Goal: Navigation & Orientation: Go to known website

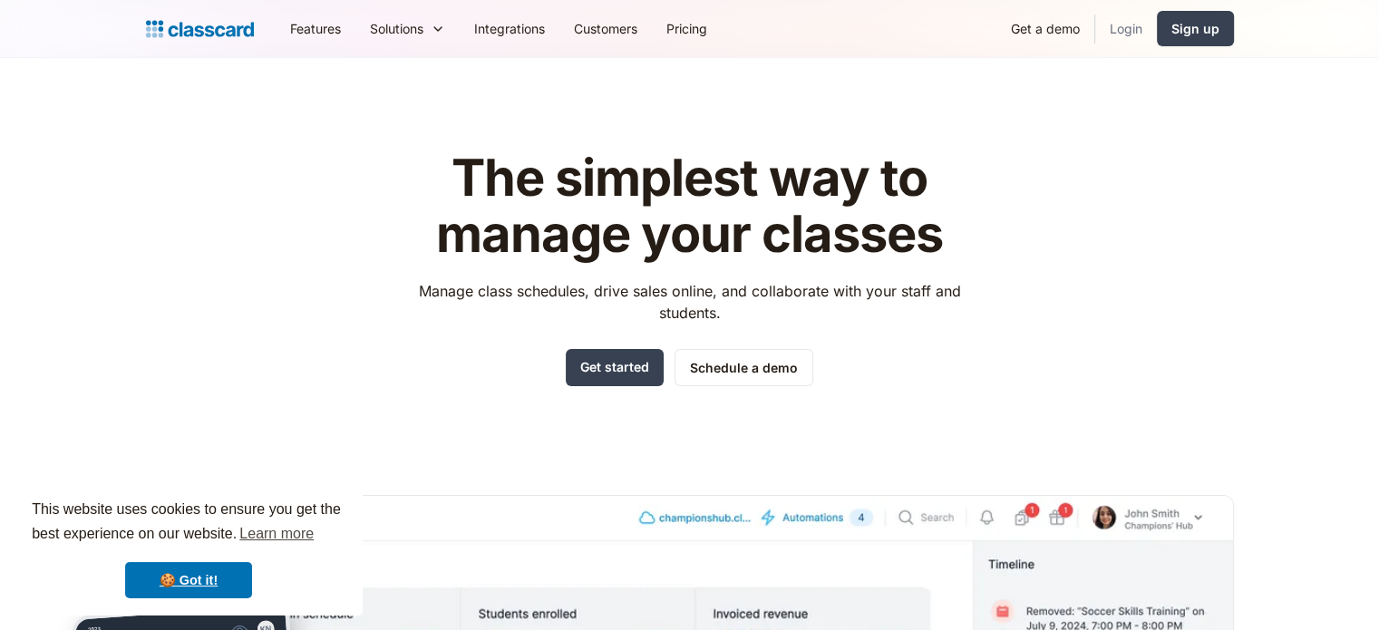
click at [1115, 30] on link "Login" at bounding box center [1126, 28] width 62 height 41
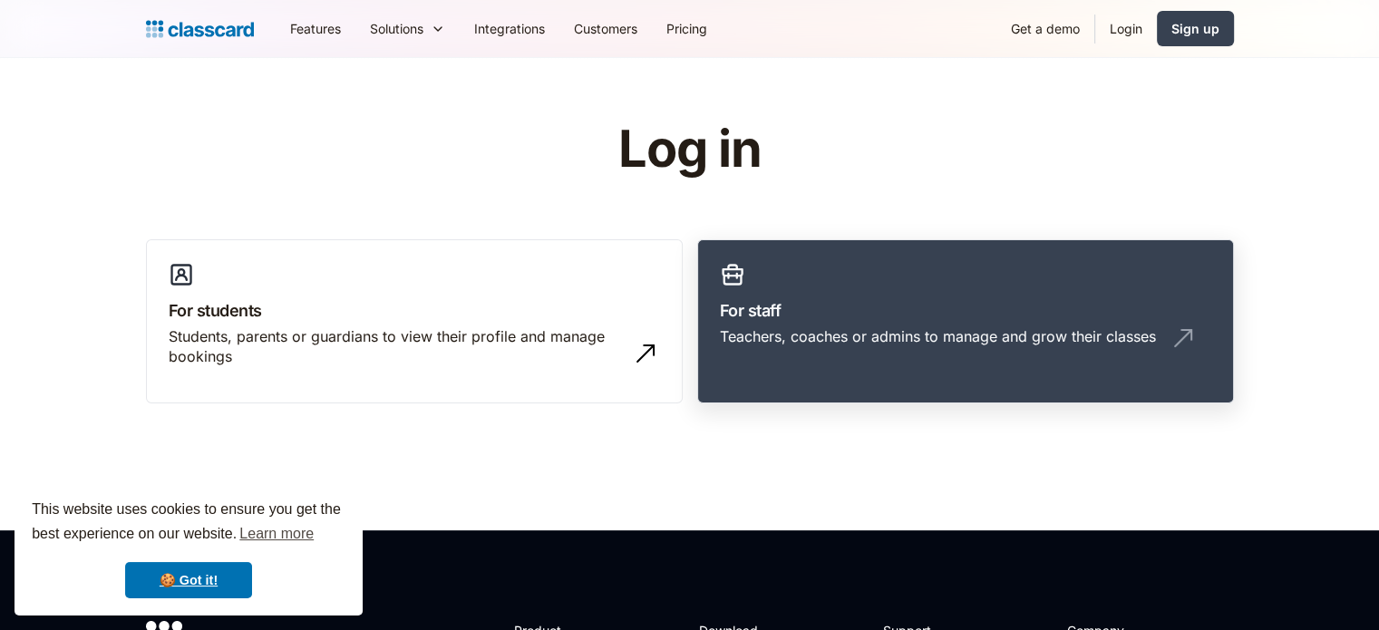
click at [857, 311] on h3 "For staff" at bounding box center [965, 310] width 491 height 24
